Goal: Information Seeking & Learning: Find specific fact

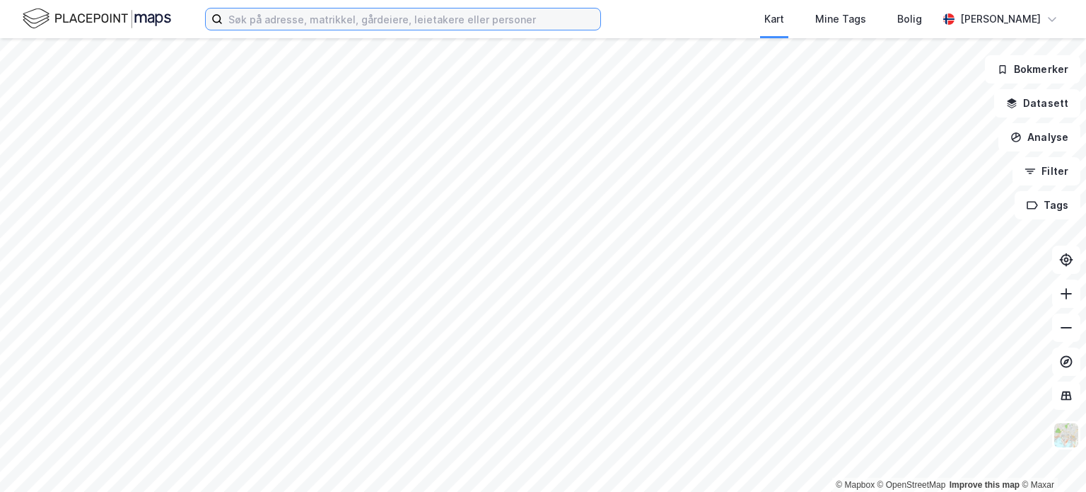
click at [318, 21] on input at bounding box center [412, 18] width 378 height 21
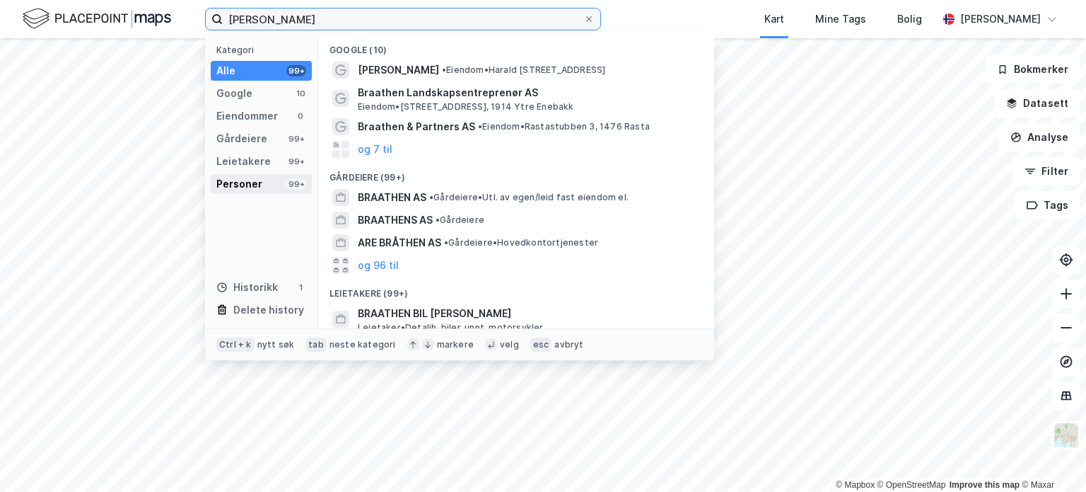
type input "[PERSON_NAME]"
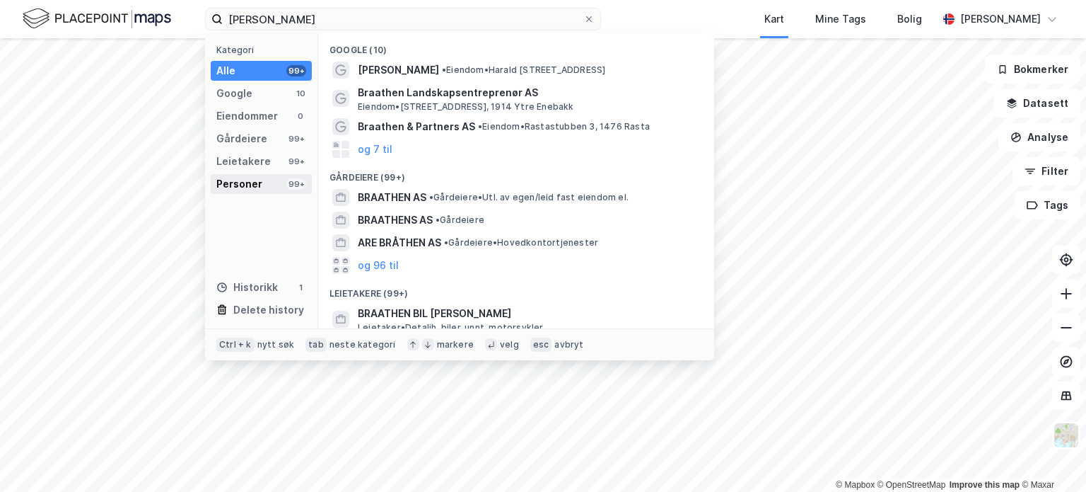
click at [253, 180] on div "Personer" at bounding box center [239, 183] width 46 height 17
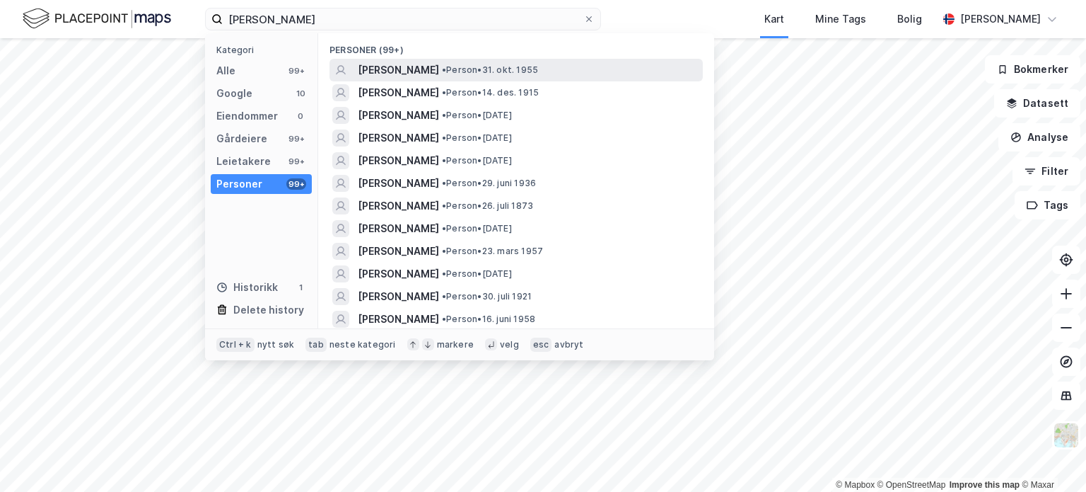
click at [439, 70] on span "[PERSON_NAME]" at bounding box center [398, 70] width 81 height 17
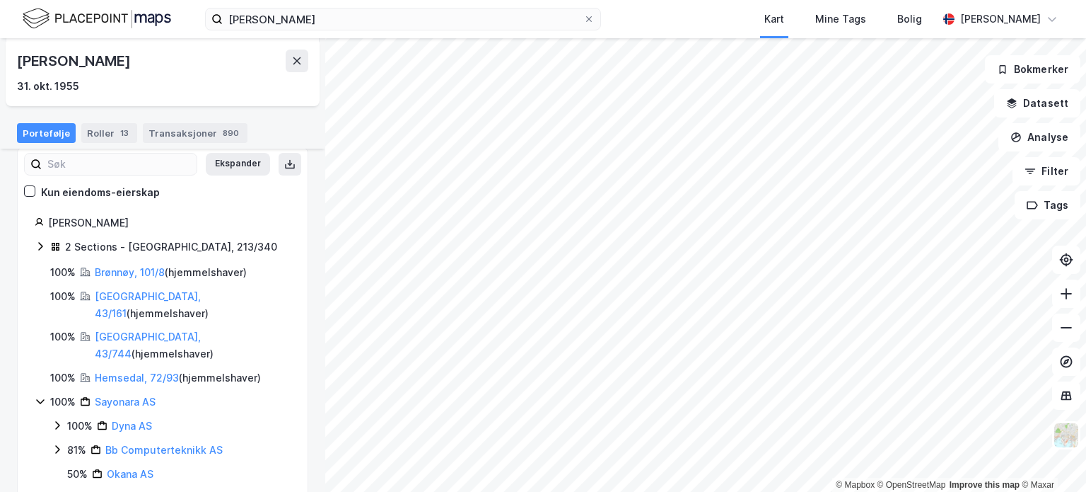
scroll to position [100, 0]
click at [42, 245] on icon at bounding box center [40, 244] width 11 height 11
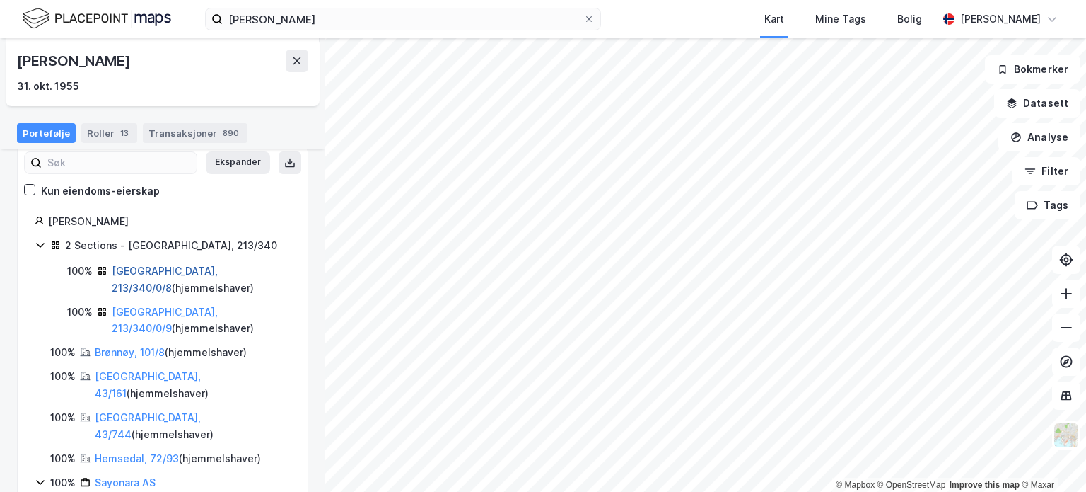
click at [154, 272] on link "[GEOGRAPHIC_DATA], 213/340/0/8" at bounding box center [165, 279] width 106 height 29
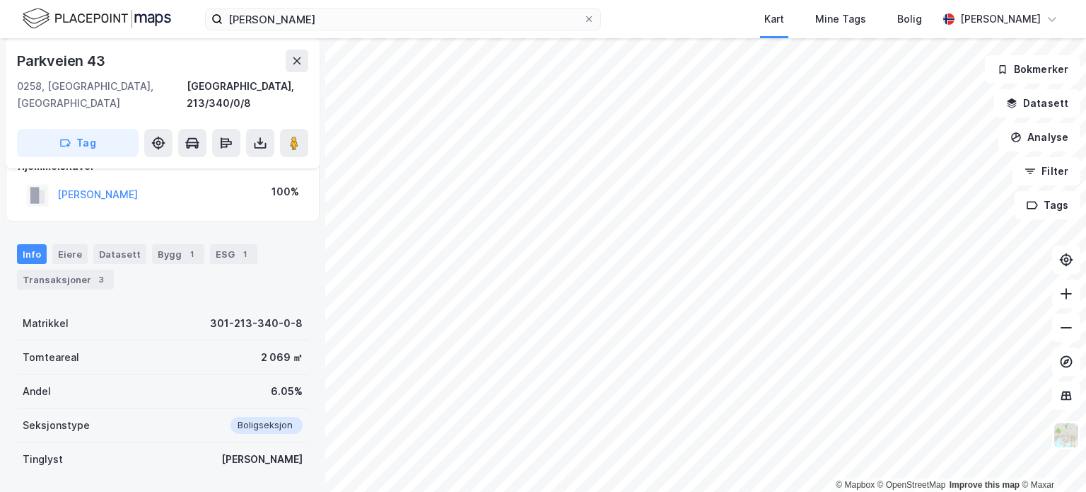
scroll to position [359, 0]
